Goal: Find specific page/section

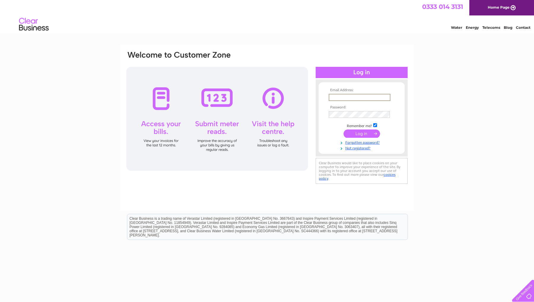
click at [386, 97] on input "text" at bounding box center [360, 97] width 62 height 7
type input "E.Viseux@laserclinics.co.uk"
click at [374, 135] on input "submit" at bounding box center [362, 133] width 36 height 8
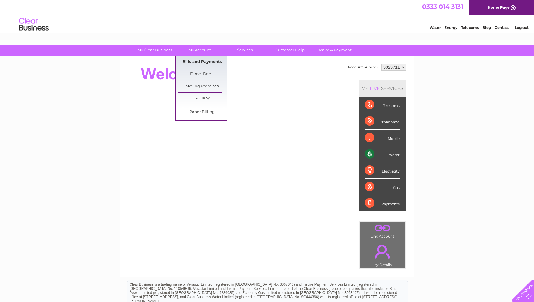
click at [199, 63] on link "Bills and Payments" at bounding box center [202, 62] width 49 height 12
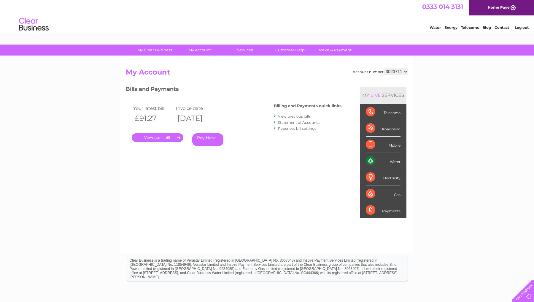
click at [168, 137] on link "." at bounding box center [158, 137] width 52 height 9
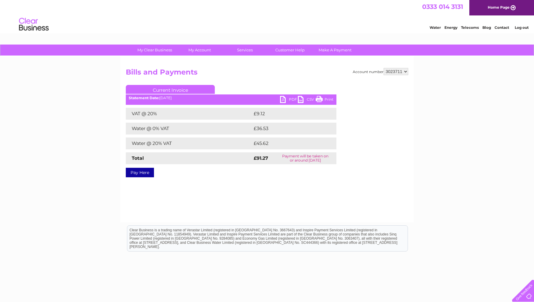
click at [287, 100] on link "PDF" at bounding box center [289, 100] width 18 height 9
